Goal: Use online tool/utility

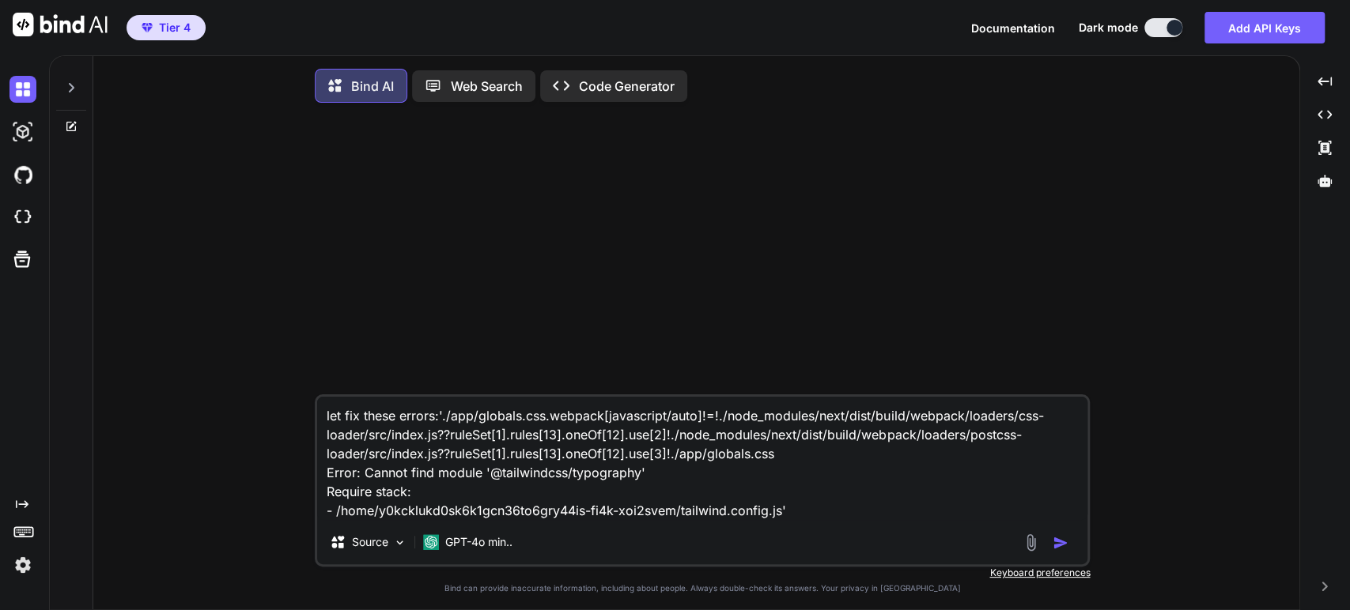
type textarea "x"
click at [18, 214] on img at bounding box center [22, 217] width 27 height 27
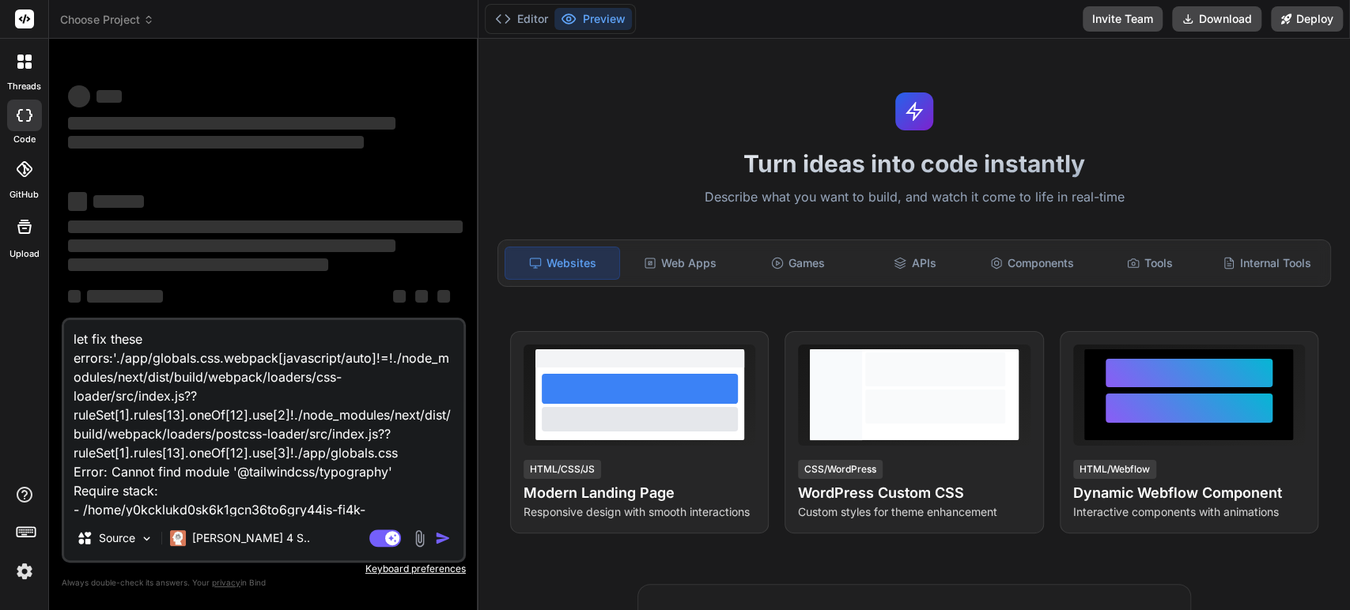
click at [142, 17] on span "Choose Project" at bounding box center [107, 20] width 94 height 16
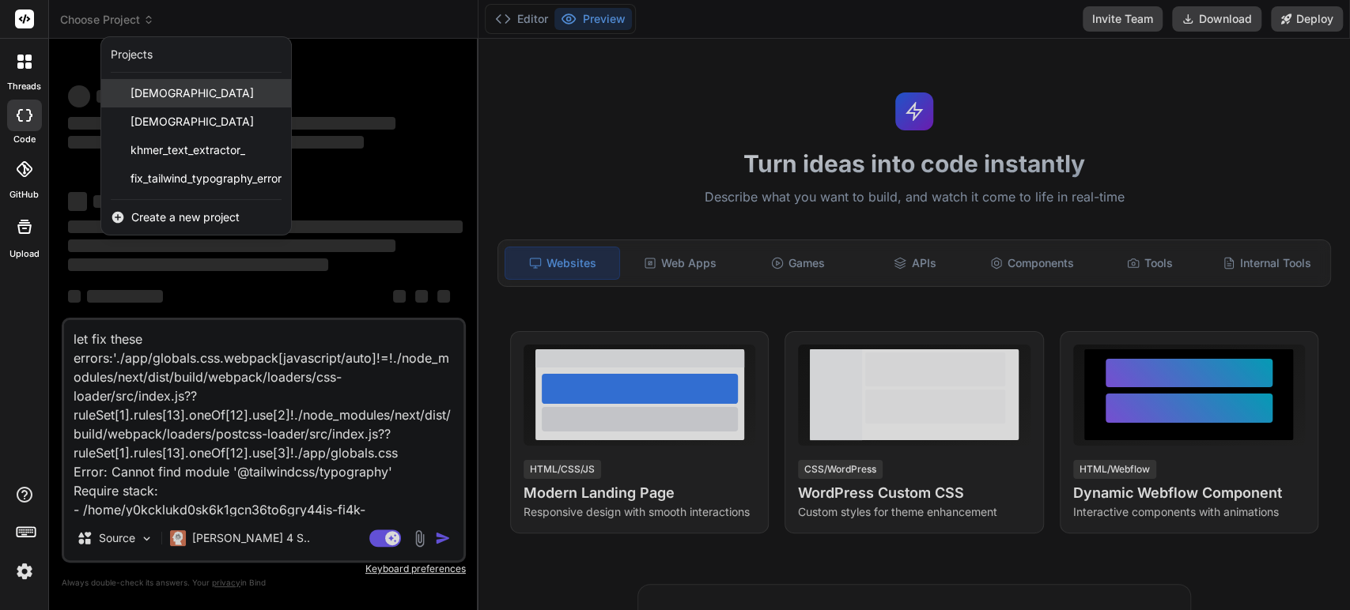
click at [139, 93] on span "[DEMOGRAPHIC_DATA]" at bounding box center [191, 93] width 123 height 16
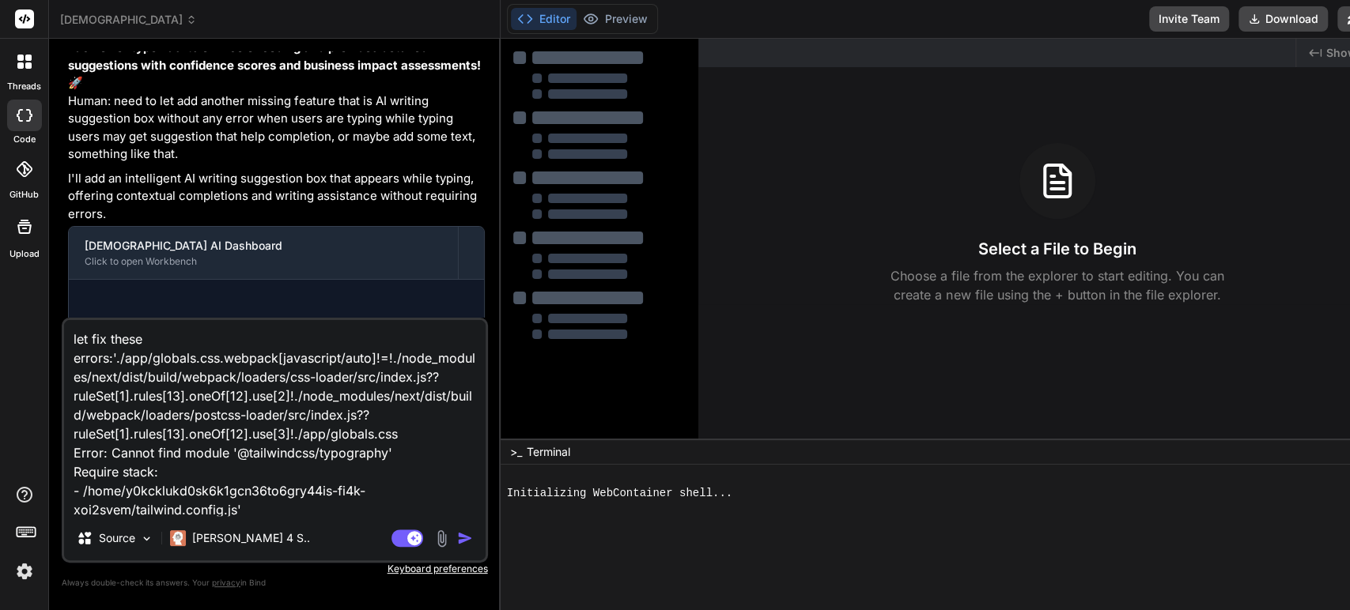
scroll to position [18225, 0]
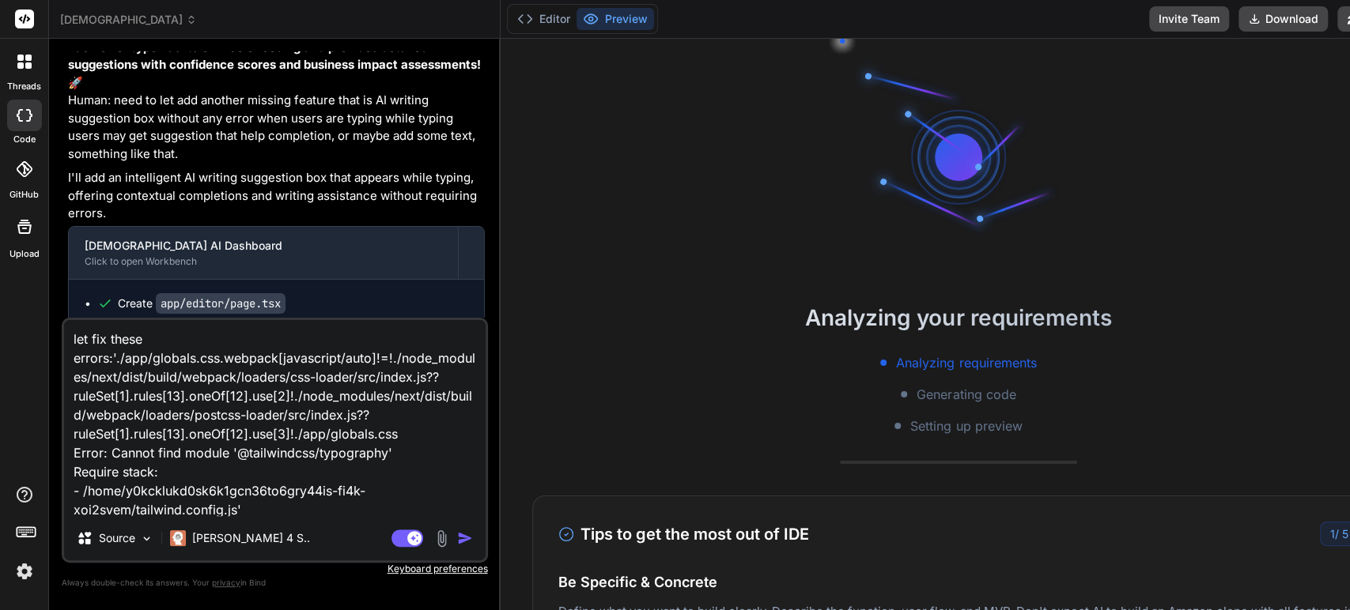
click at [457, 542] on img "button" at bounding box center [465, 539] width 16 height 16
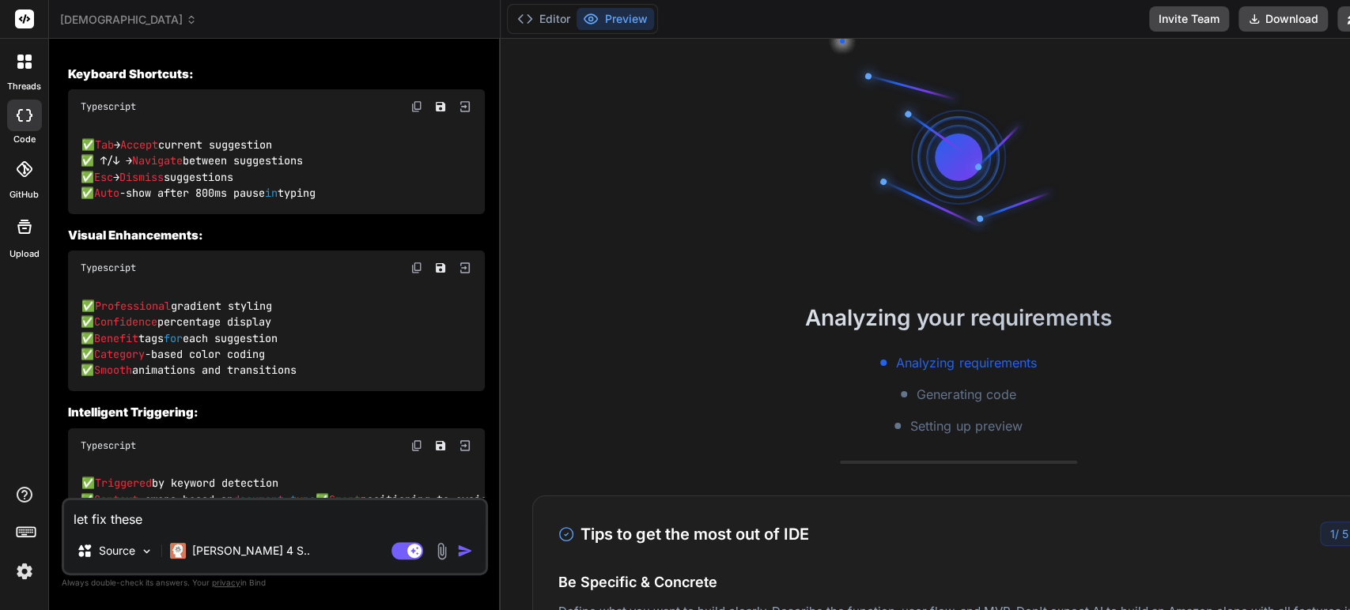
scroll to position [22815, 0]
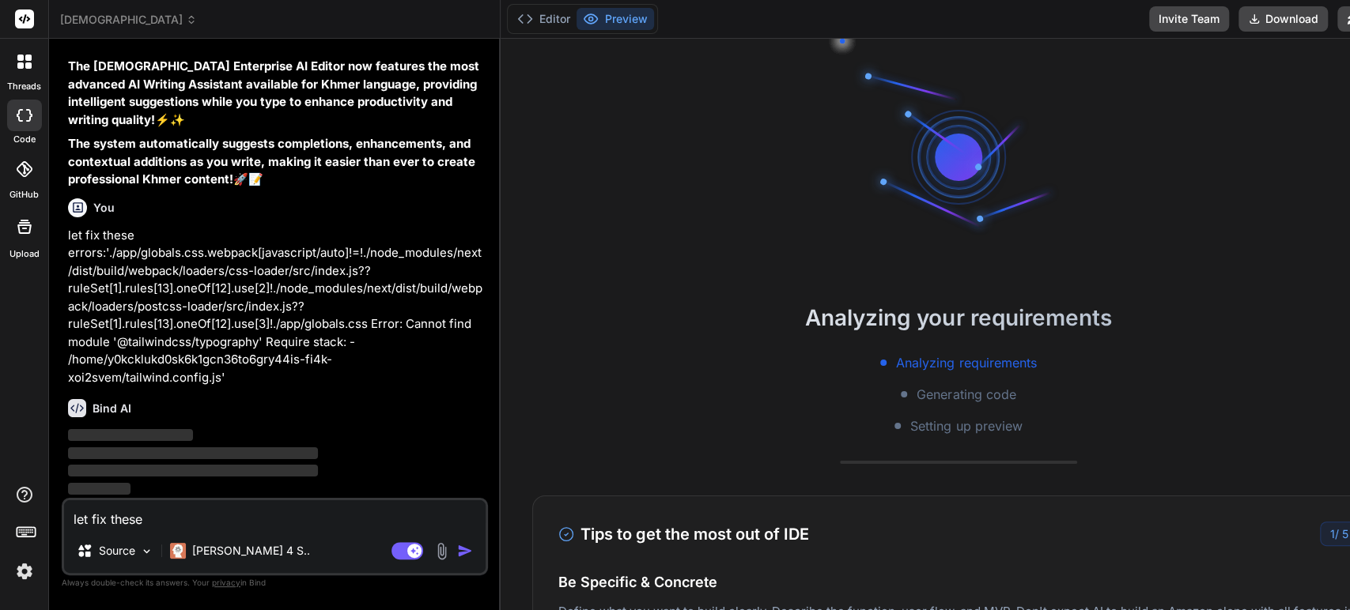
type textarea "x"
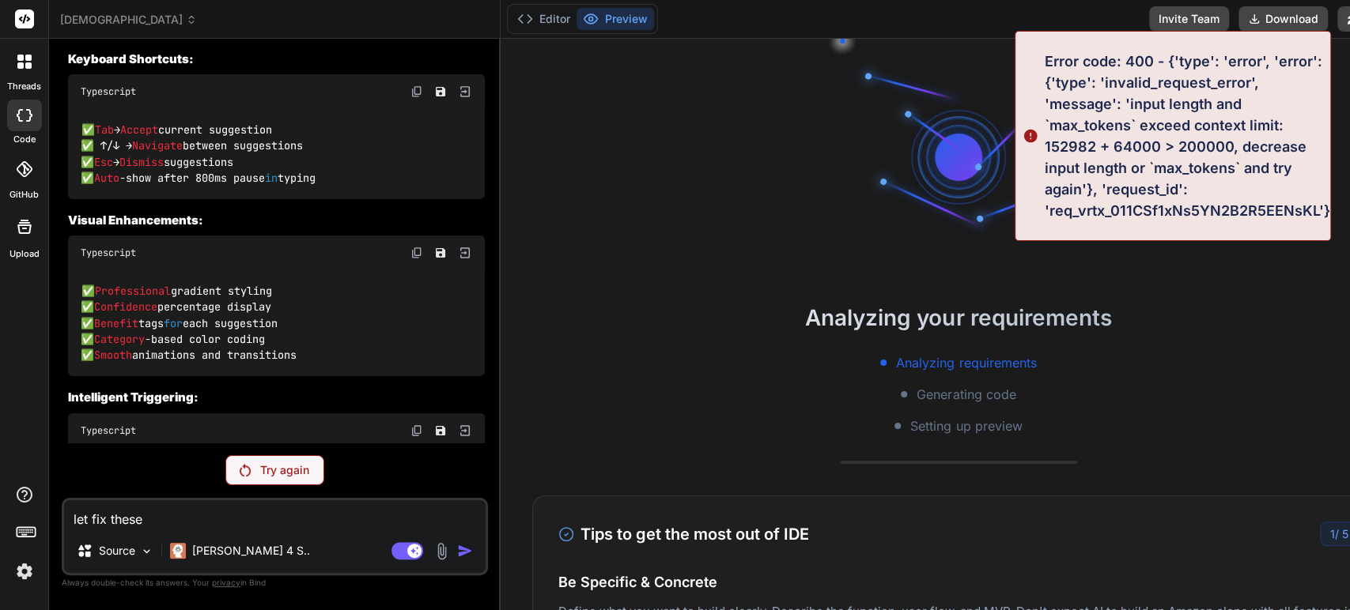
scroll to position [19962, 0]
